Goal: Information Seeking & Learning: Learn about a topic

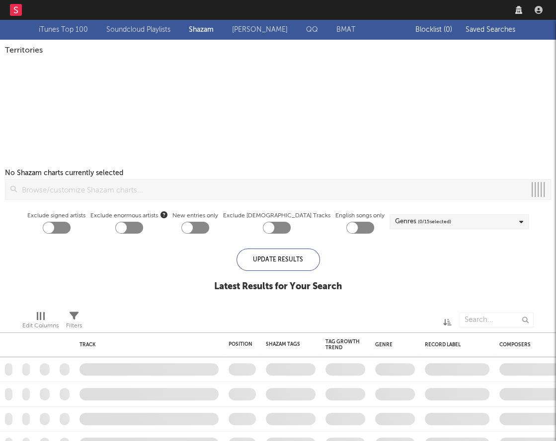
checkbox input "true"
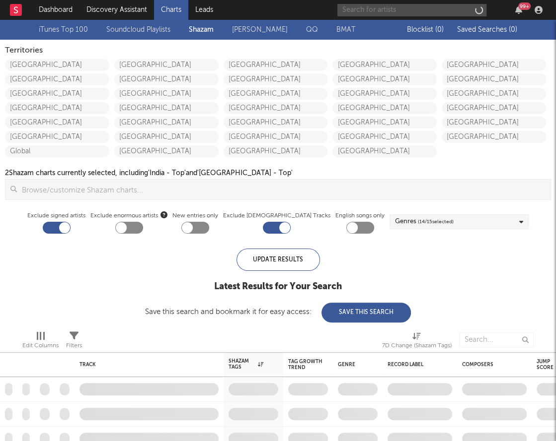
click at [422, 12] on input "text" at bounding box center [411, 10] width 149 height 12
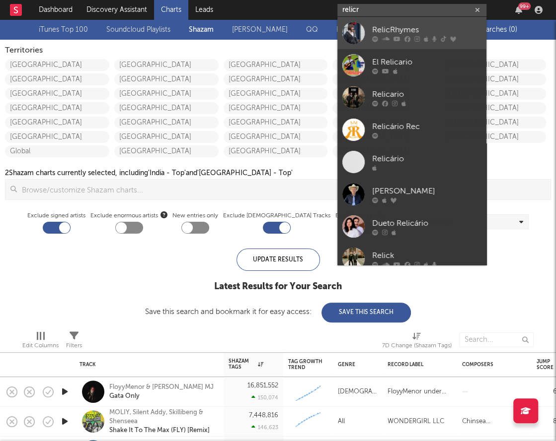
type input "relicr"
click at [444, 24] on div "RelicRhymes" at bounding box center [426, 30] width 109 height 12
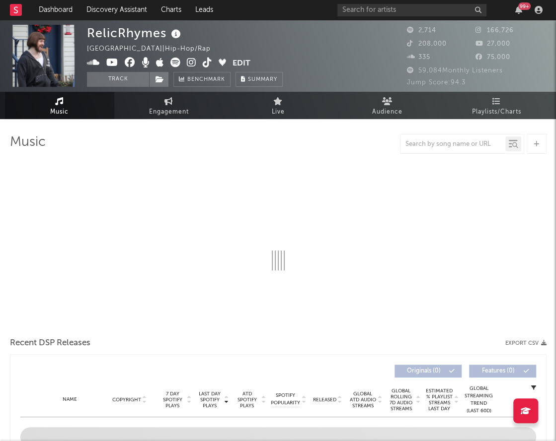
select select "6m"
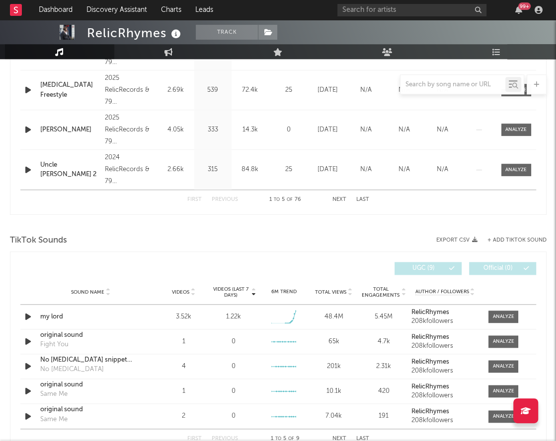
scroll to position [565, 0]
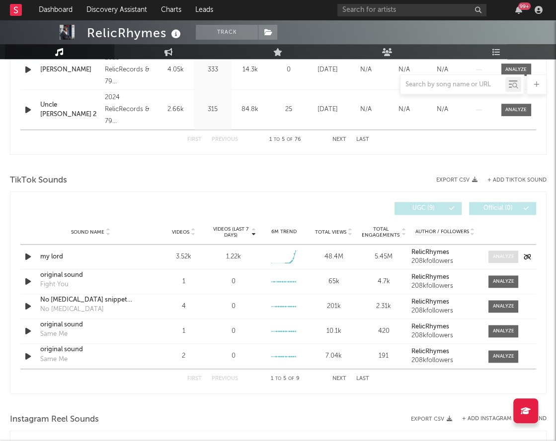
click at [507, 257] on div at bounding box center [503, 256] width 21 height 7
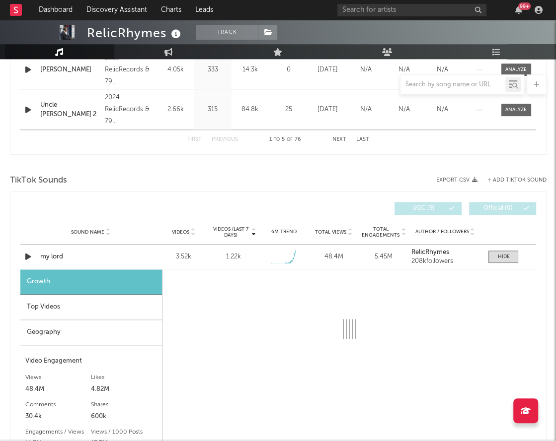
select select "1w"
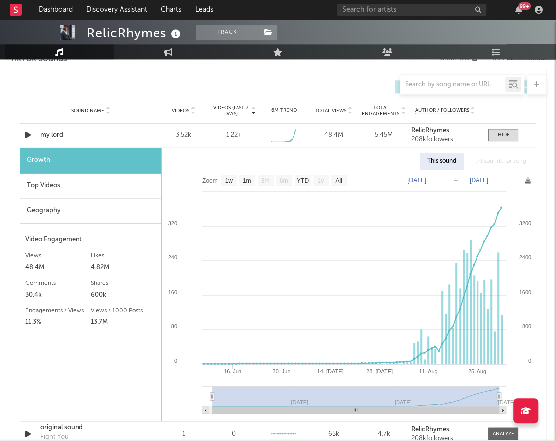
scroll to position [686, 0]
